Goal: Task Accomplishment & Management: Manage account settings

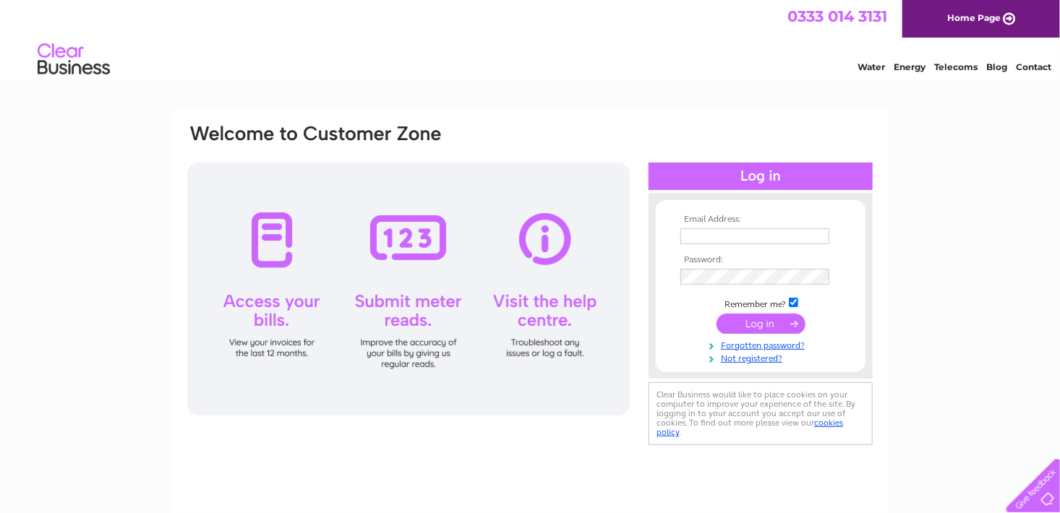
click at [702, 239] on input "text" at bounding box center [754, 236] width 149 height 16
type input "[EMAIL_ADDRESS][DOMAIN_NAME]"
click at [754, 325] on input "submit" at bounding box center [760, 324] width 89 height 20
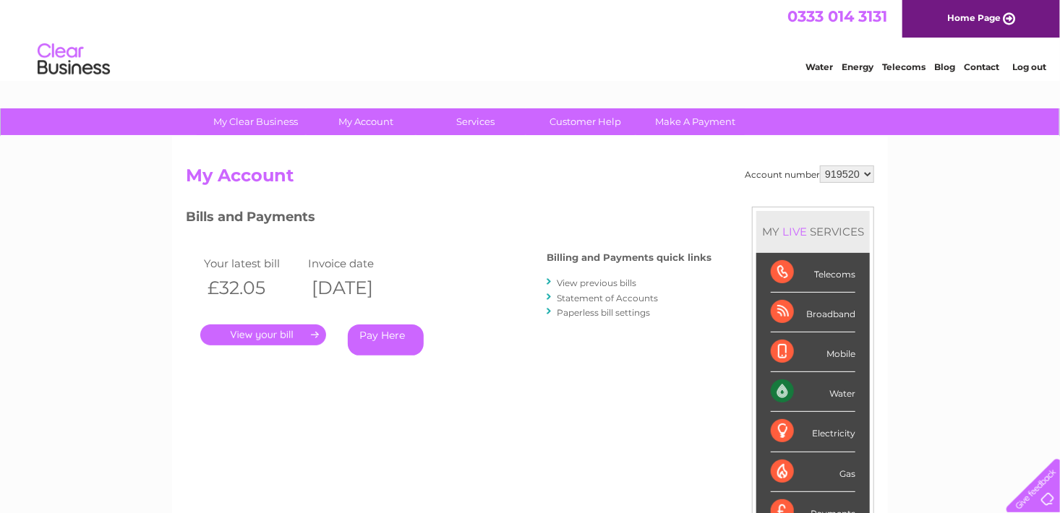
click at [279, 332] on link "." at bounding box center [263, 335] width 126 height 21
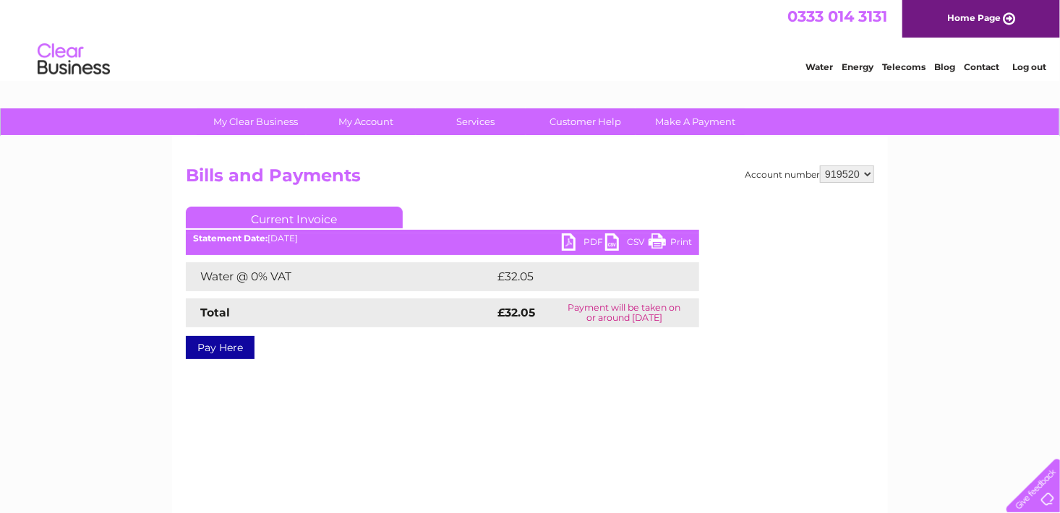
click at [567, 240] on link "PDF" at bounding box center [583, 243] width 43 height 21
click at [1021, 66] on link "Log out" at bounding box center [1029, 66] width 34 height 11
